Goal: Information Seeking & Learning: Learn about a topic

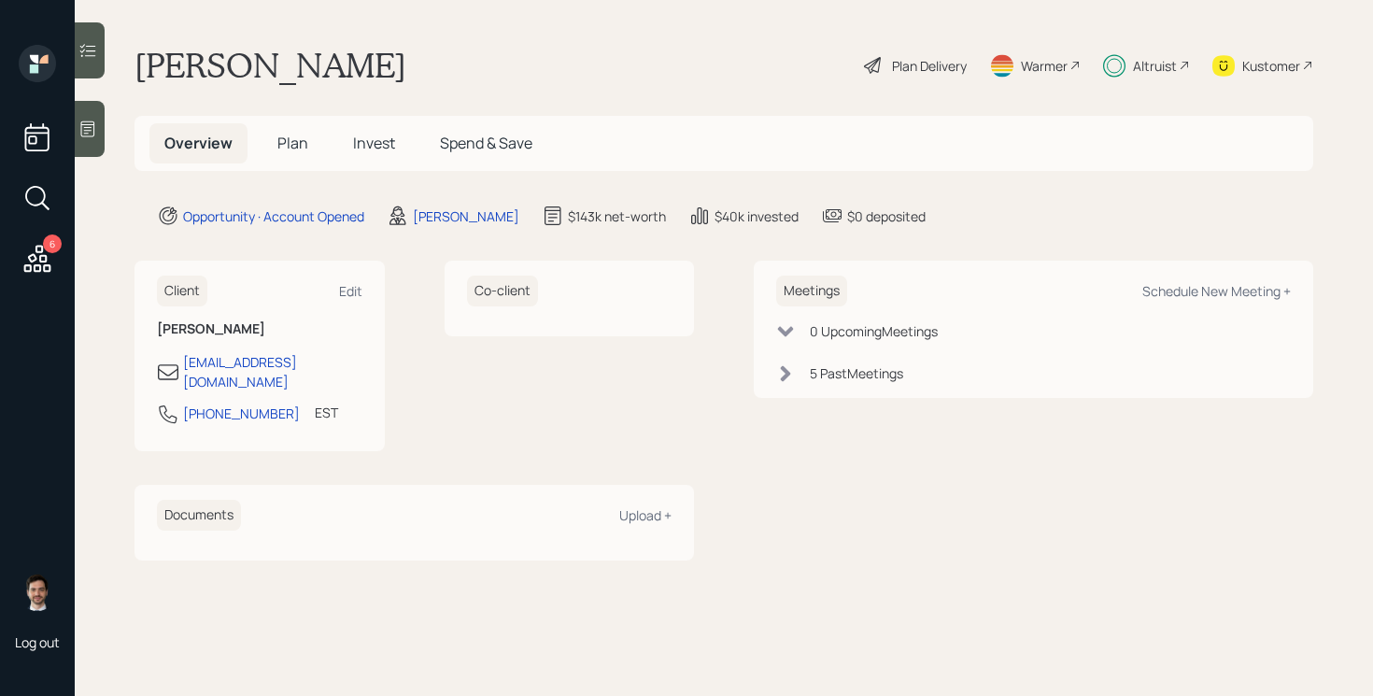
click at [286, 146] on span "Plan" at bounding box center [292, 143] width 31 height 21
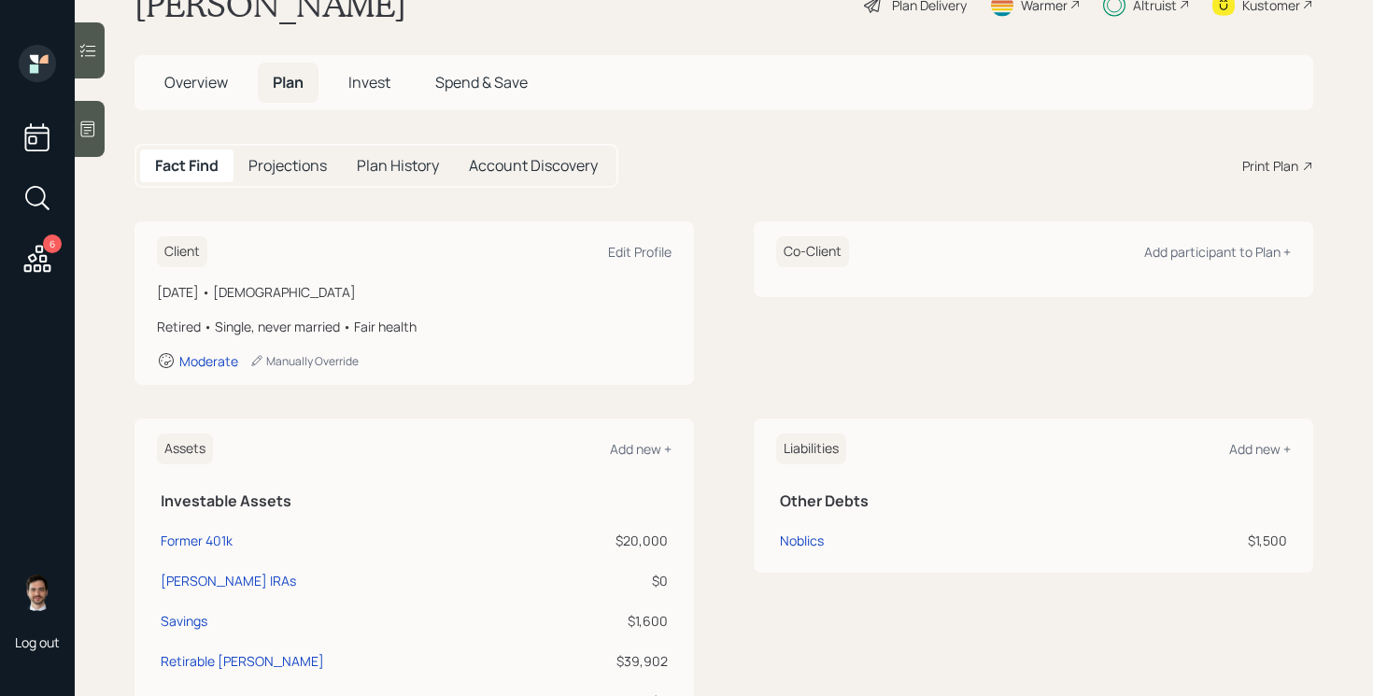
scroll to position [36, 0]
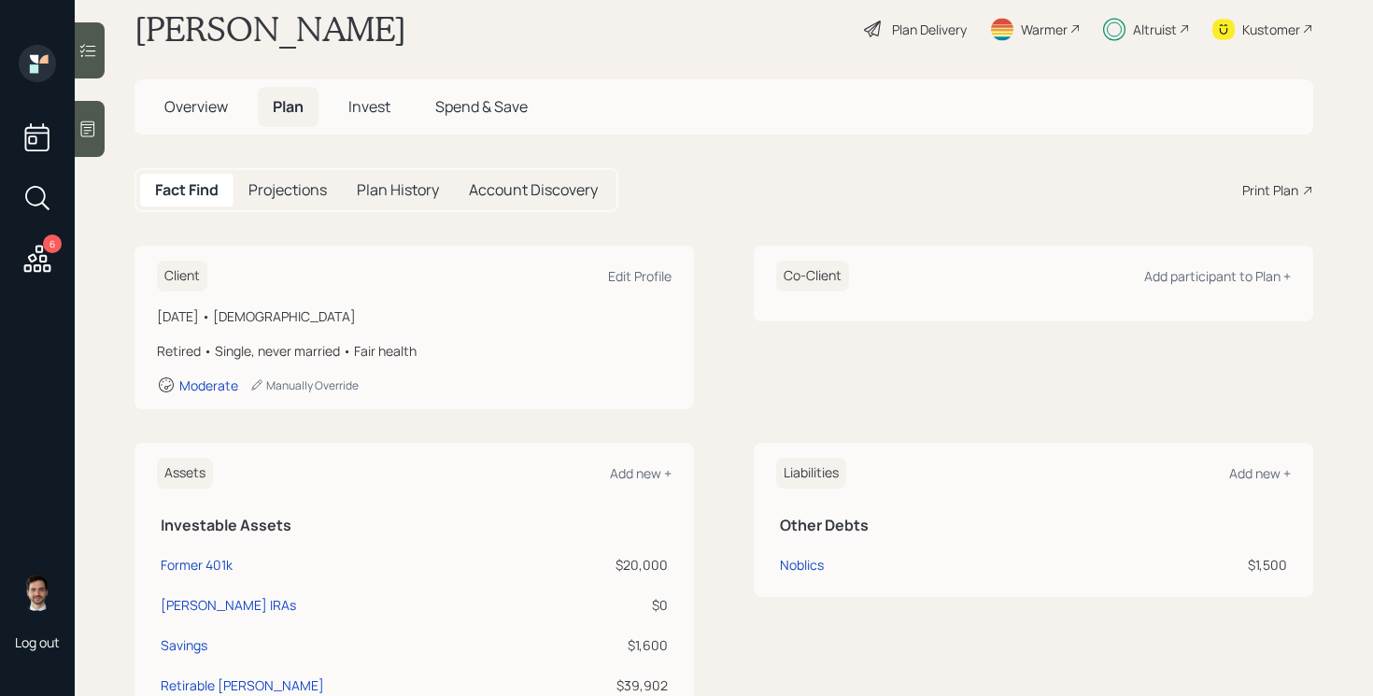
click at [380, 104] on span "Invest" at bounding box center [369, 106] width 42 height 21
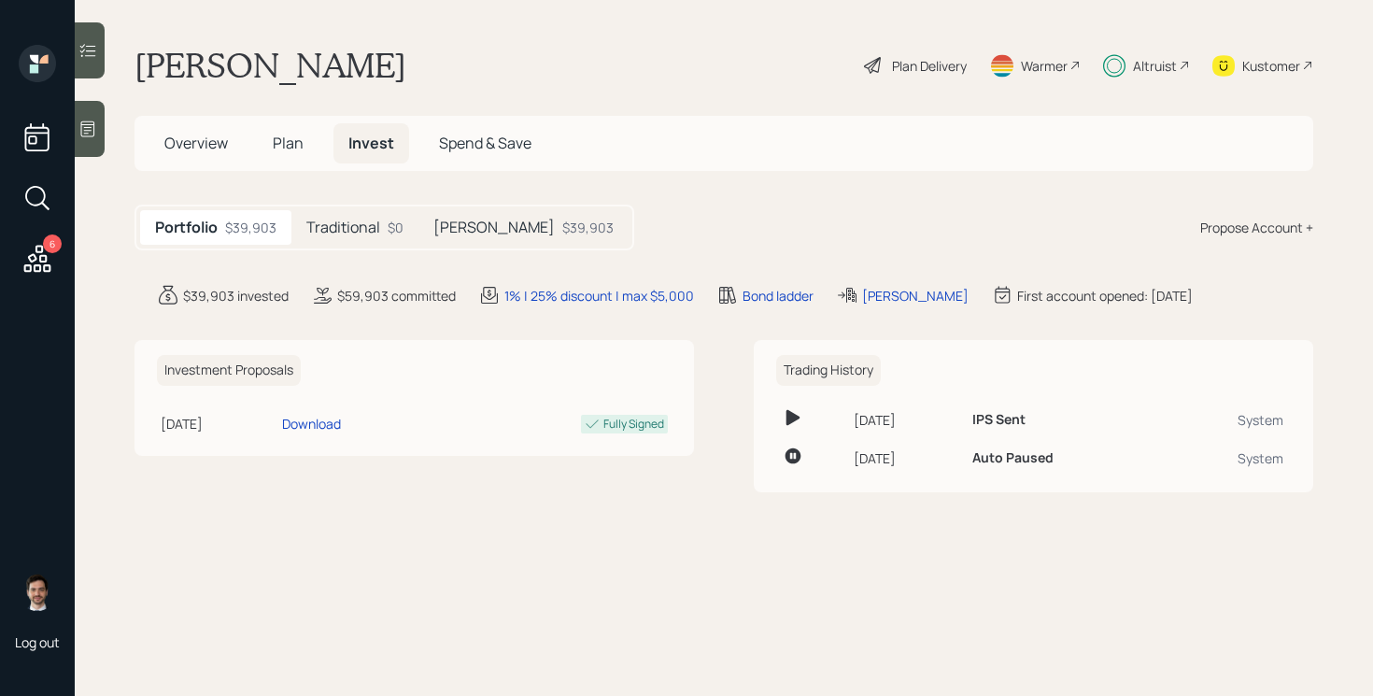
click at [359, 213] on div "Traditional $0" at bounding box center [354, 227] width 127 height 35
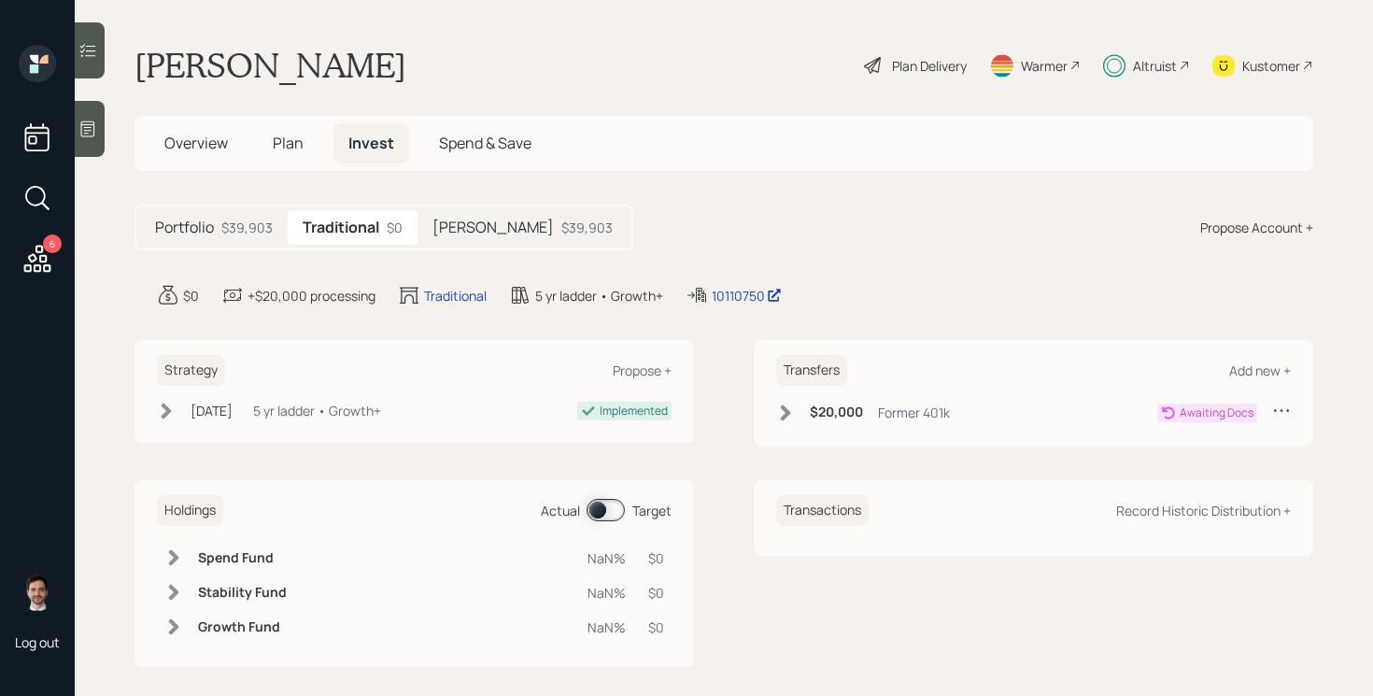
click at [289, 140] on span "Plan" at bounding box center [288, 143] width 31 height 21
